Goal: Find specific page/section: Find specific page/section

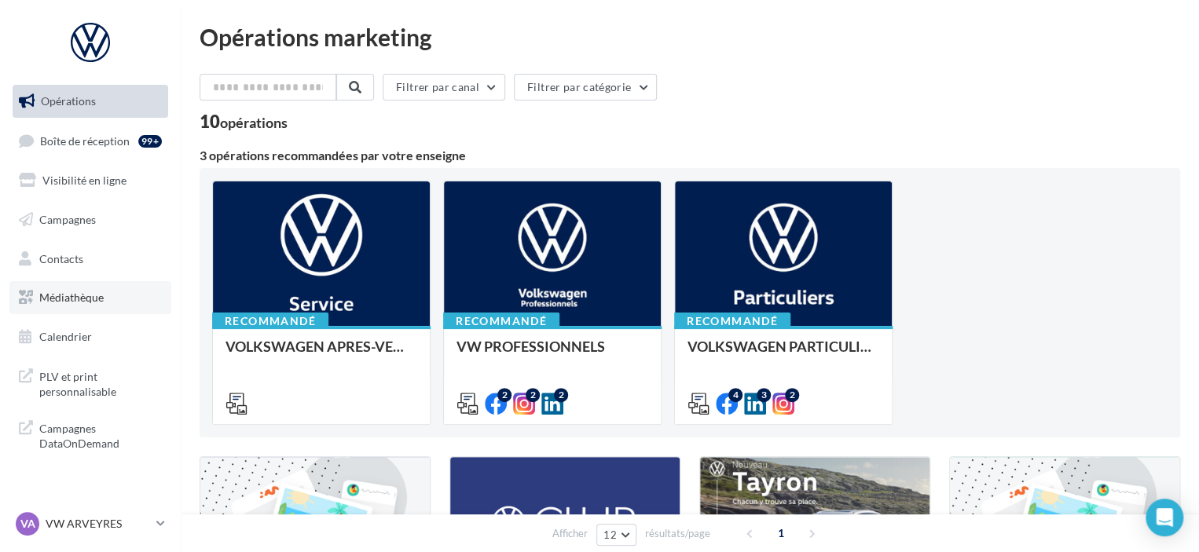
click at [83, 311] on link "Médiathèque" at bounding box center [90, 297] width 162 height 33
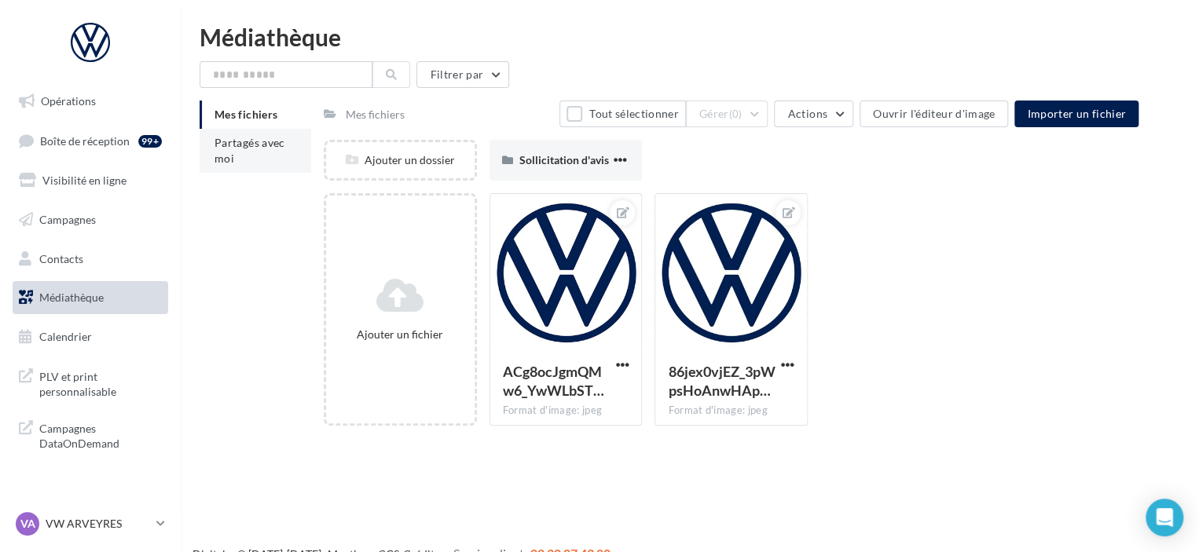
click at [259, 156] on li "Partagés avec moi" at bounding box center [256, 151] width 112 height 44
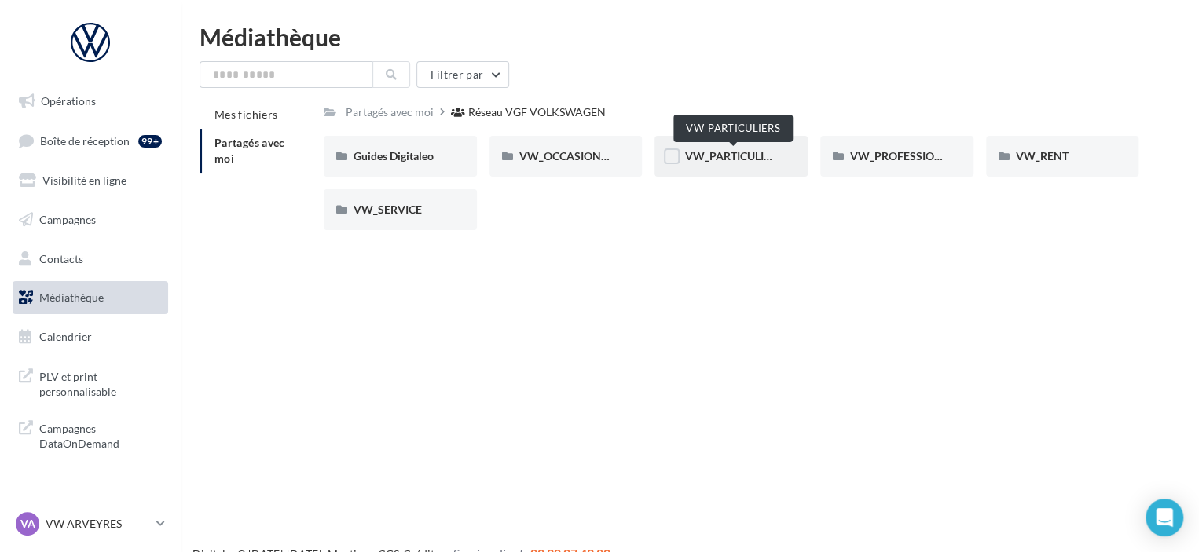
click at [742, 159] on span "VW_PARTICULIERS" at bounding box center [733, 155] width 98 height 13
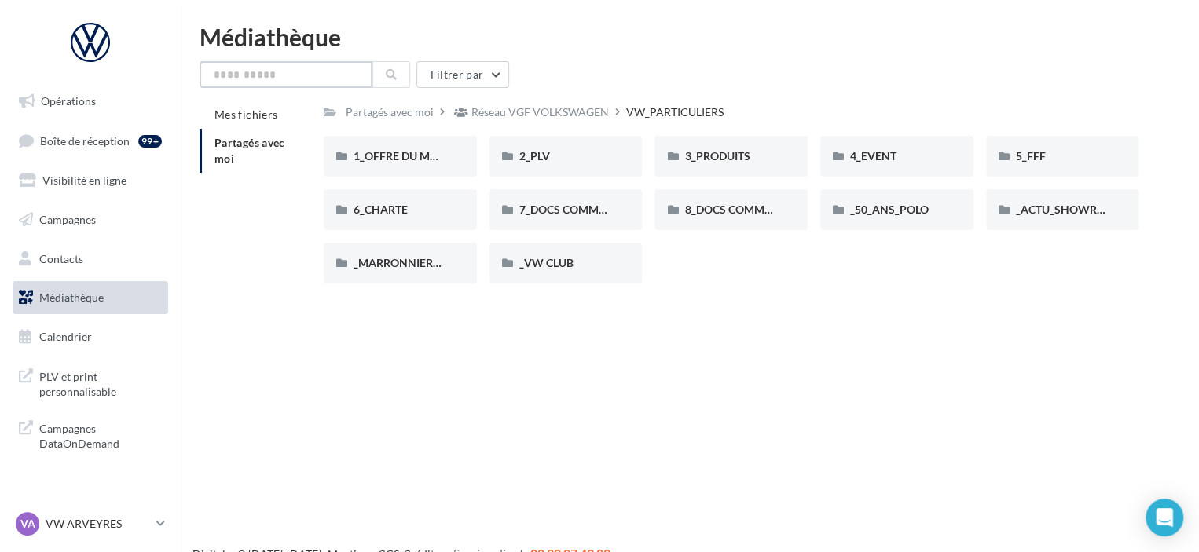
click at [299, 75] on input "text" at bounding box center [286, 74] width 173 height 27
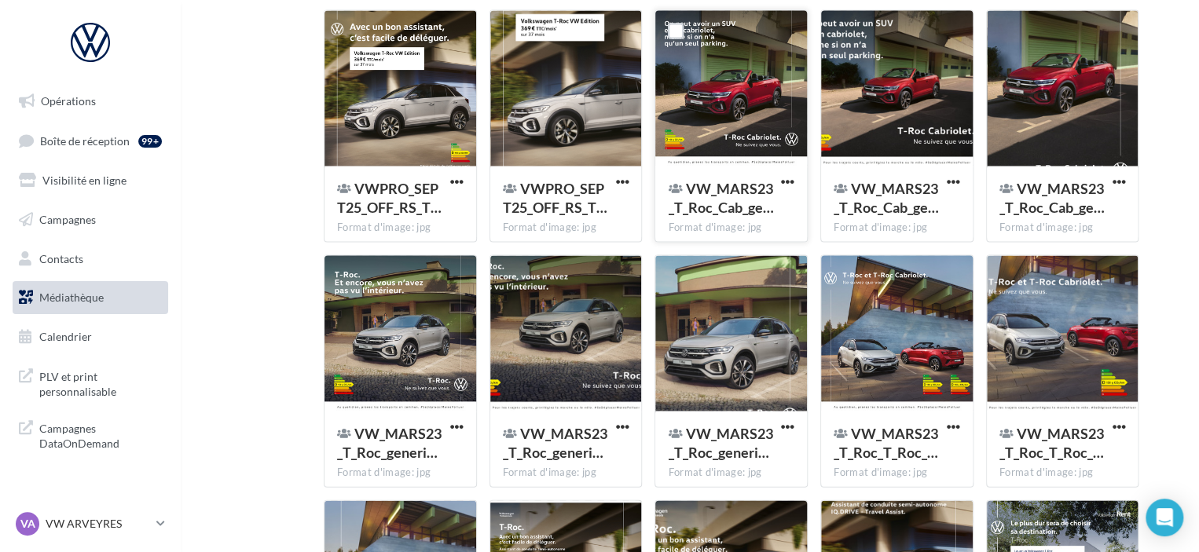
scroll to position [1459, 0]
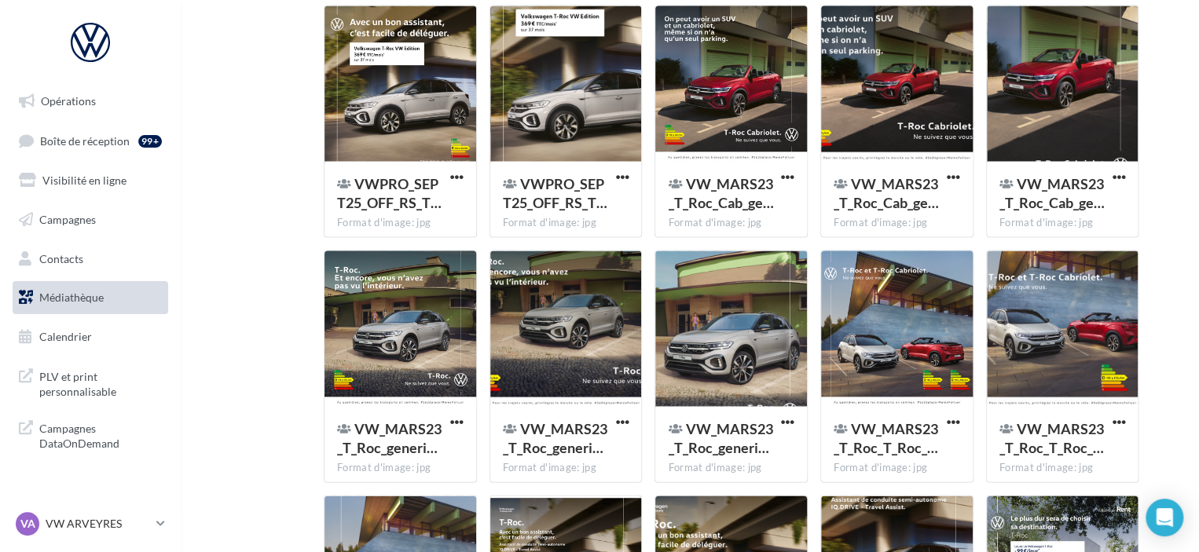
type input "*****"
